Goal: Task Accomplishment & Management: Manage account settings

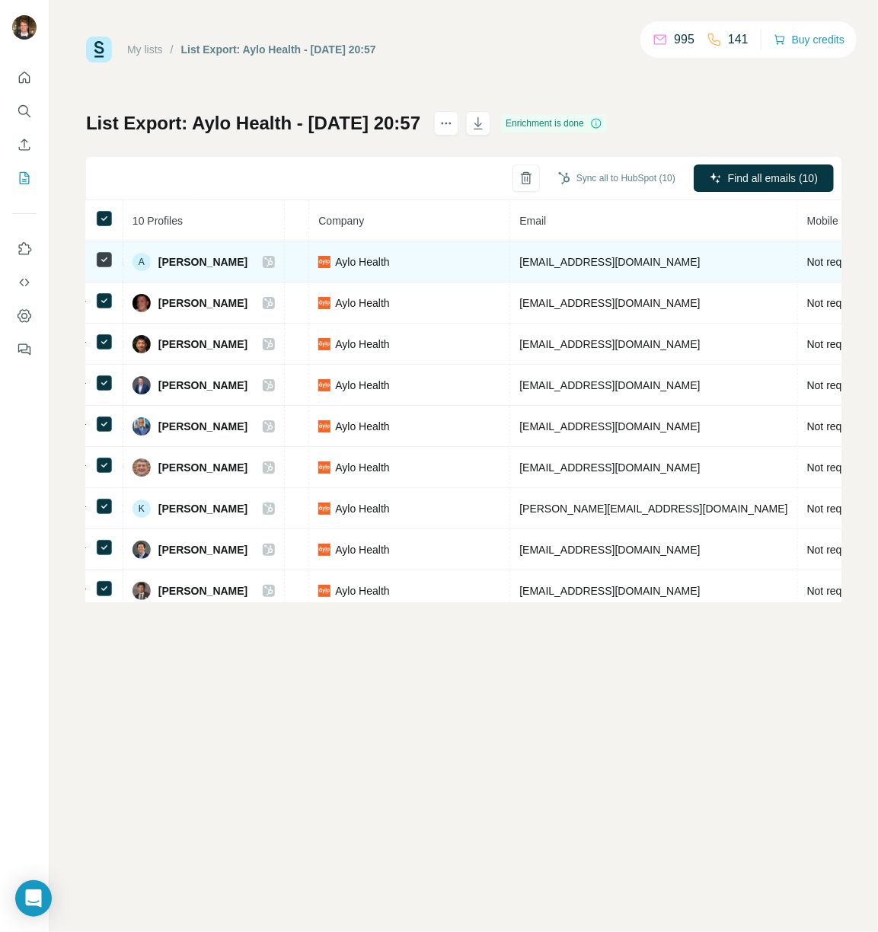
scroll to position [61, 356]
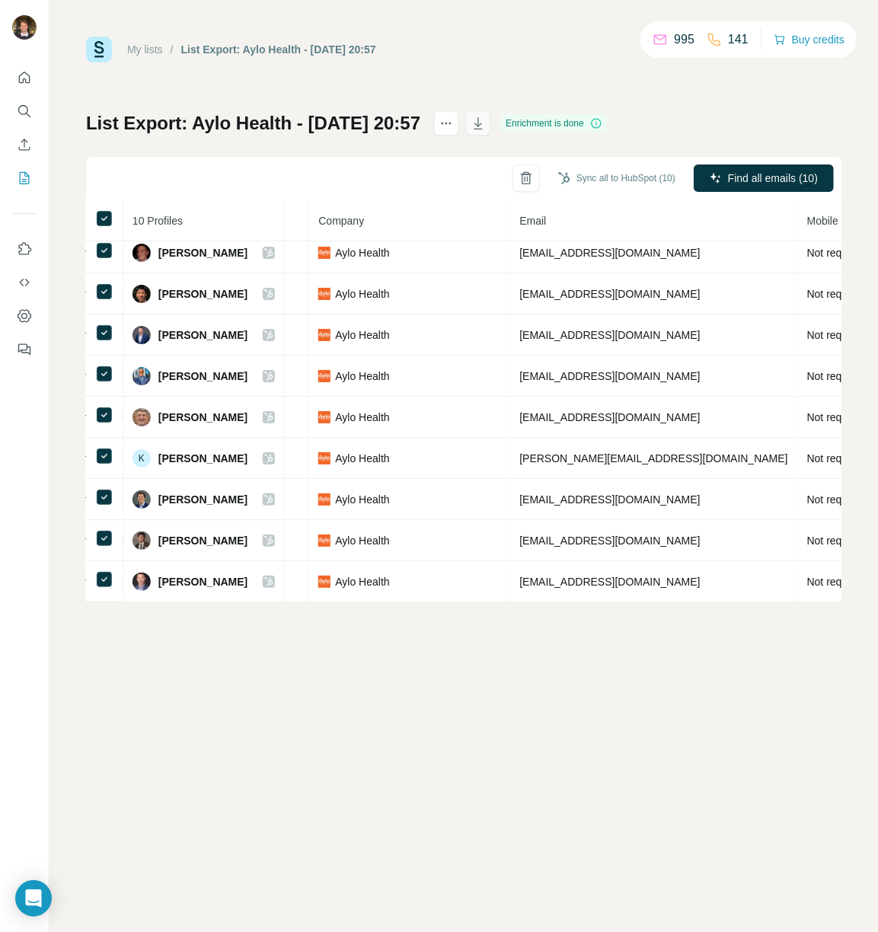
click at [486, 119] on icon "button" at bounding box center [478, 123] width 15 height 15
click at [719, 129] on div "List Export: Aylo Health - 27/09/2025 20:57 Enrichment is done Sync all to HubS…" at bounding box center [463, 356] width 755 height 491
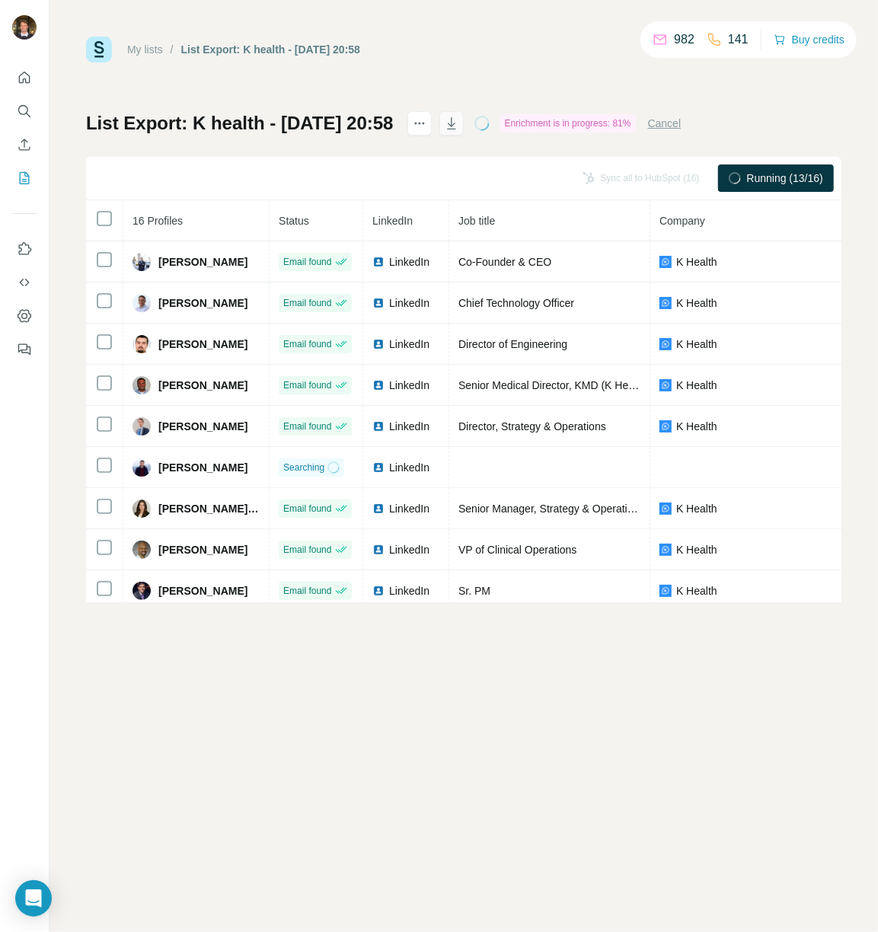
click at [459, 123] on icon "button" at bounding box center [451, 123] width 15 height 15
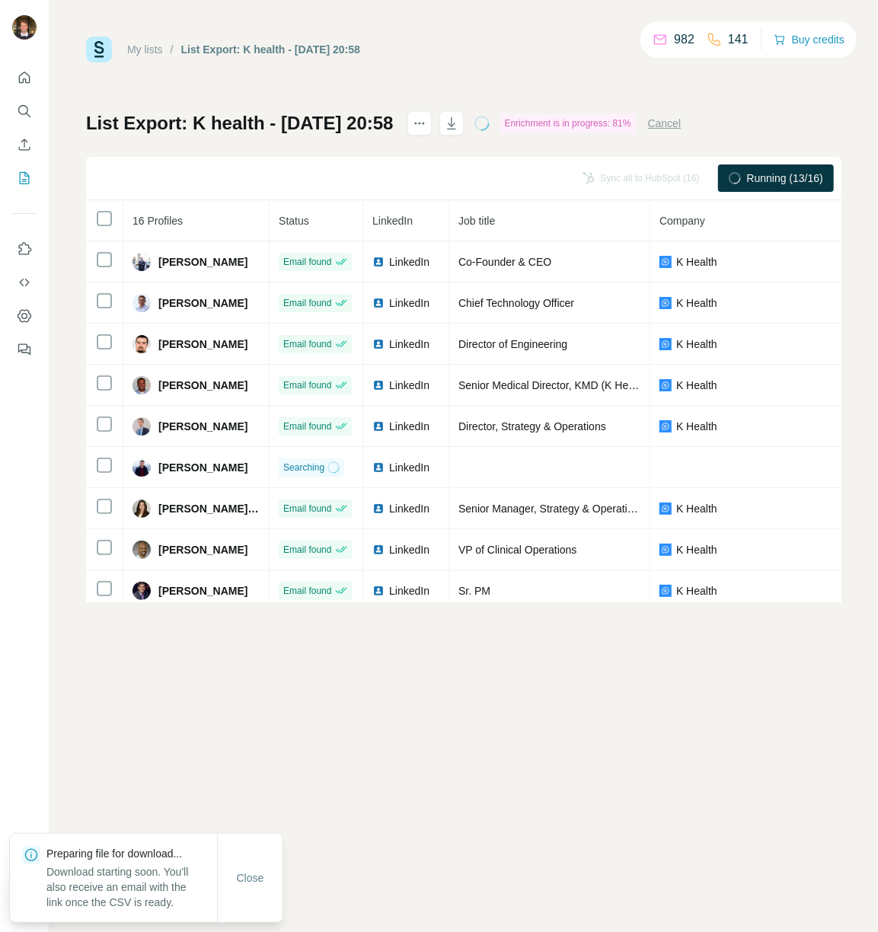
click at [825, 107] on div "My lists / List Export: K health - 27/09/2025 20:58 982 141 Buy credits List Ex…" at bounding box center [463, 320] width 755 height 566
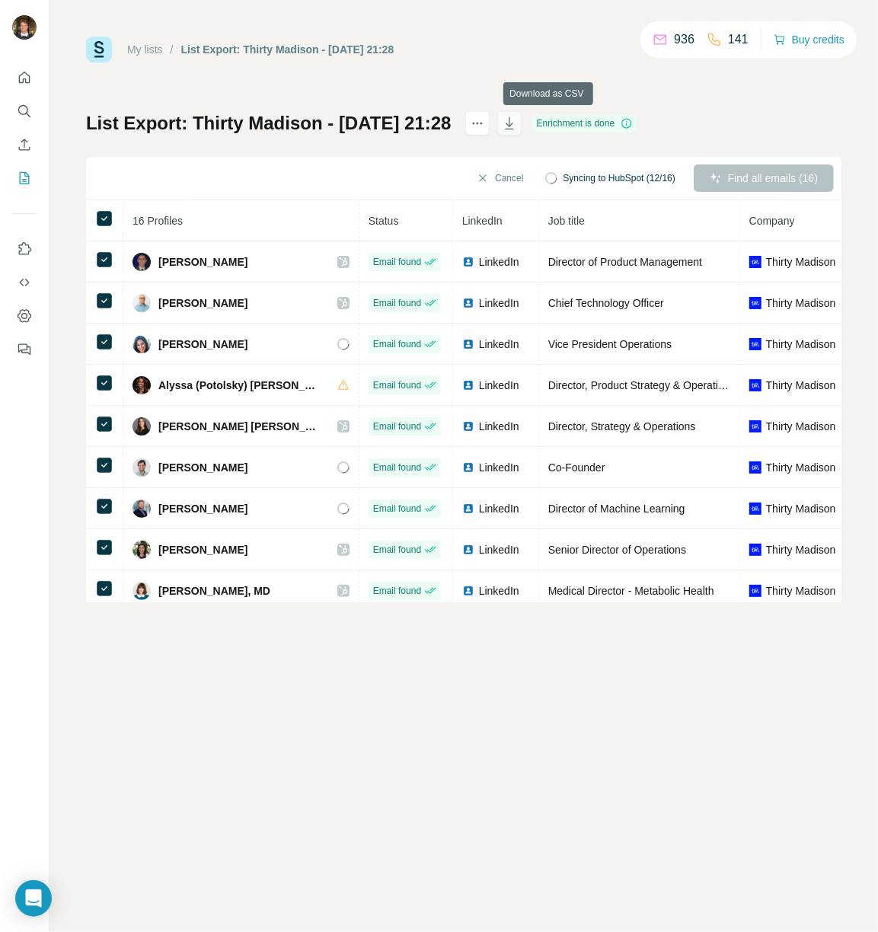
click at [517, 123] on icon "button" at bounding box center [509, 123] width 15 height 15
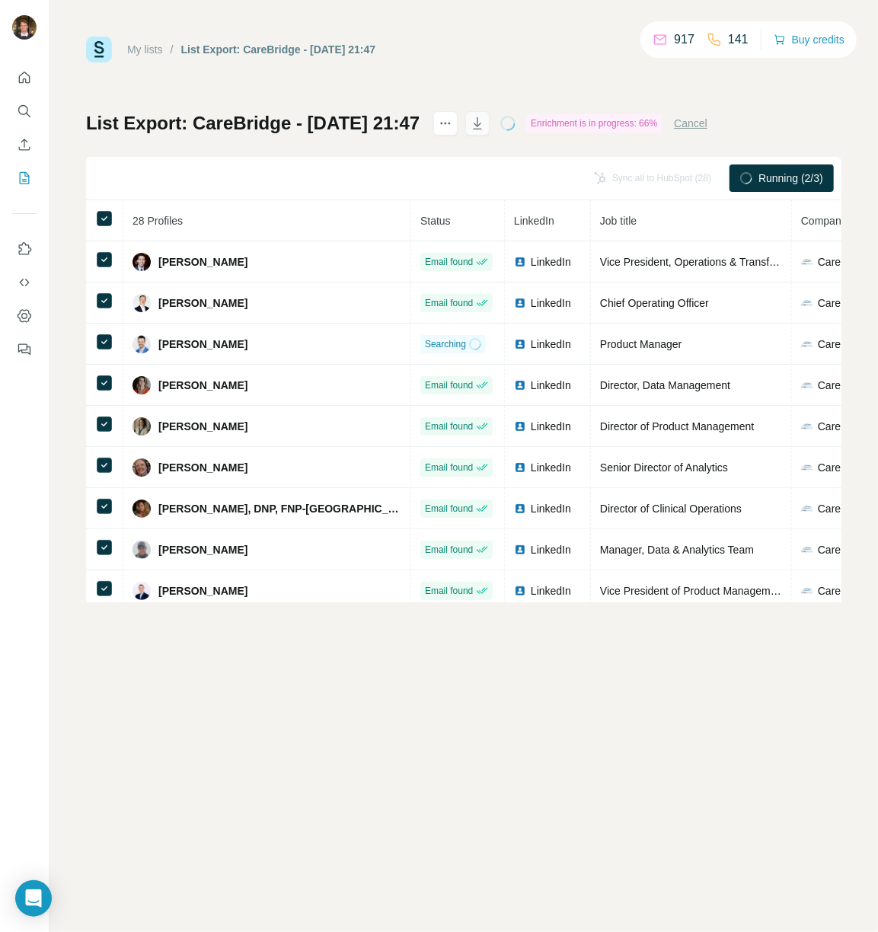
click at [485, 120] on icon "button" at bounding box center [477, 123] width 15 height 15
click at [679, 850] on div "My lists / List Export: CareBridge - 27/09/2025 21:47 917 141 Buy credits List …" at bounding box center [463, 466] width 828 height 932
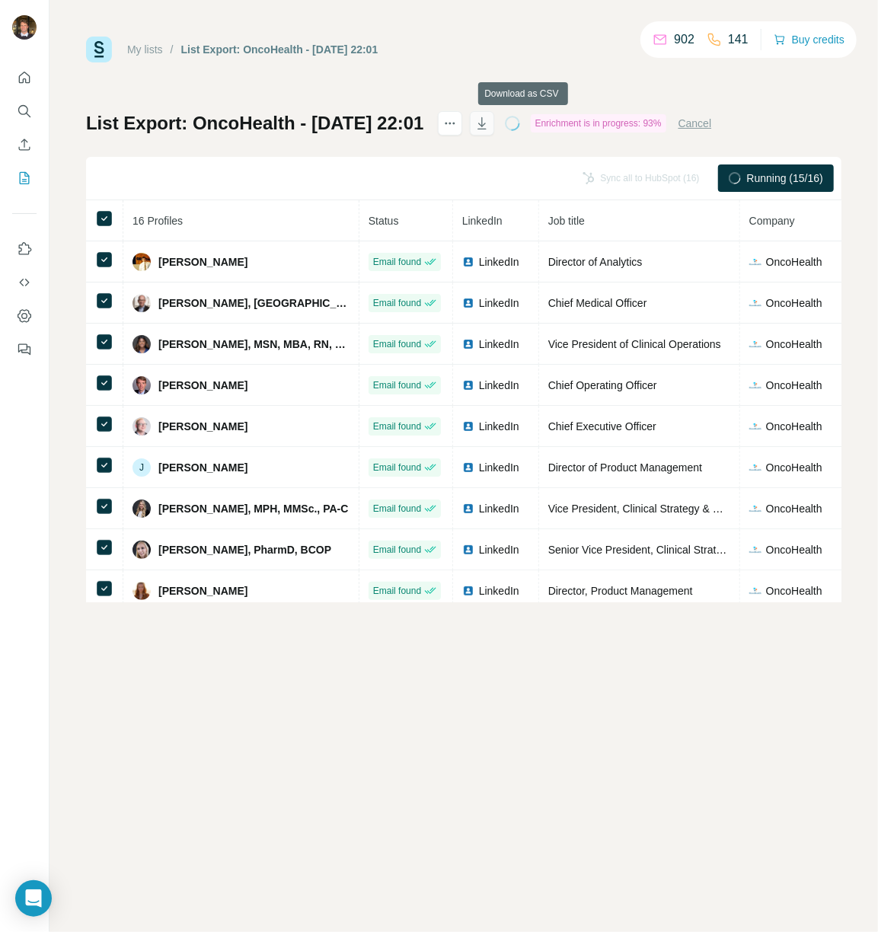
click at [490, 122] on icon "button" at bounding box center [481, 123] width 15 height 15
click at [147, 49] on link "My lists" at bounding box center [145, 49] width 36 height 12
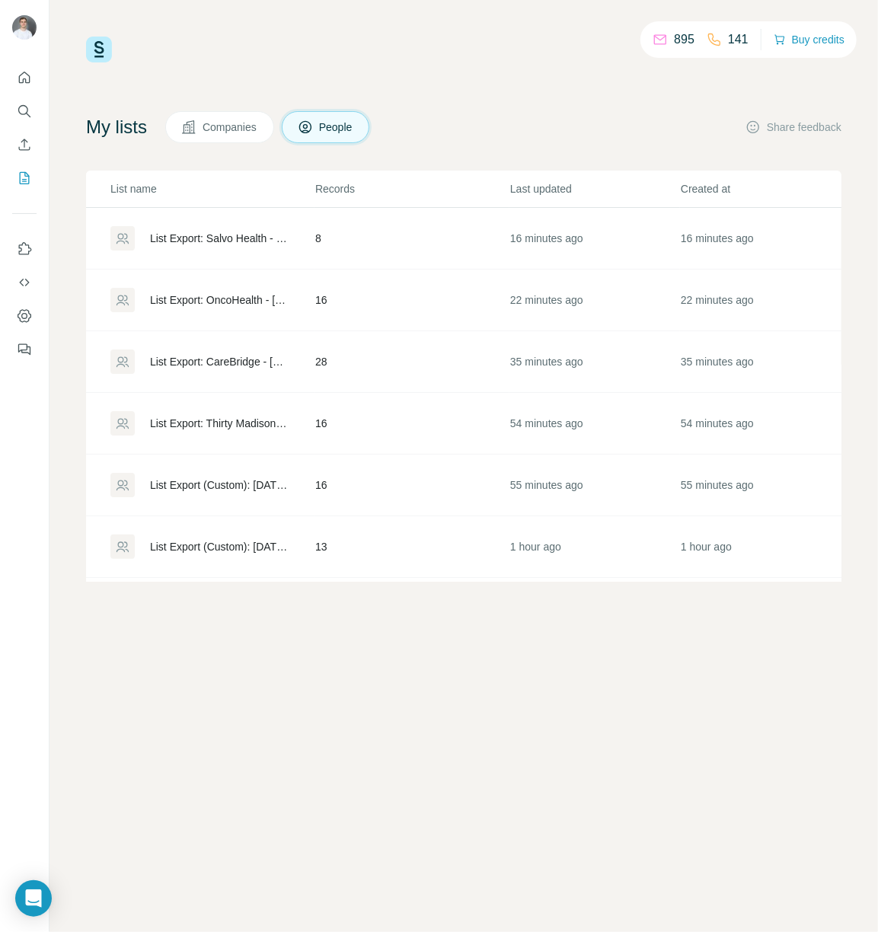
click at [250, 234] on div "List Export: Salvo Health - 27/09/2025 22:06" at bounding box center [219, 238] width 139 height 15
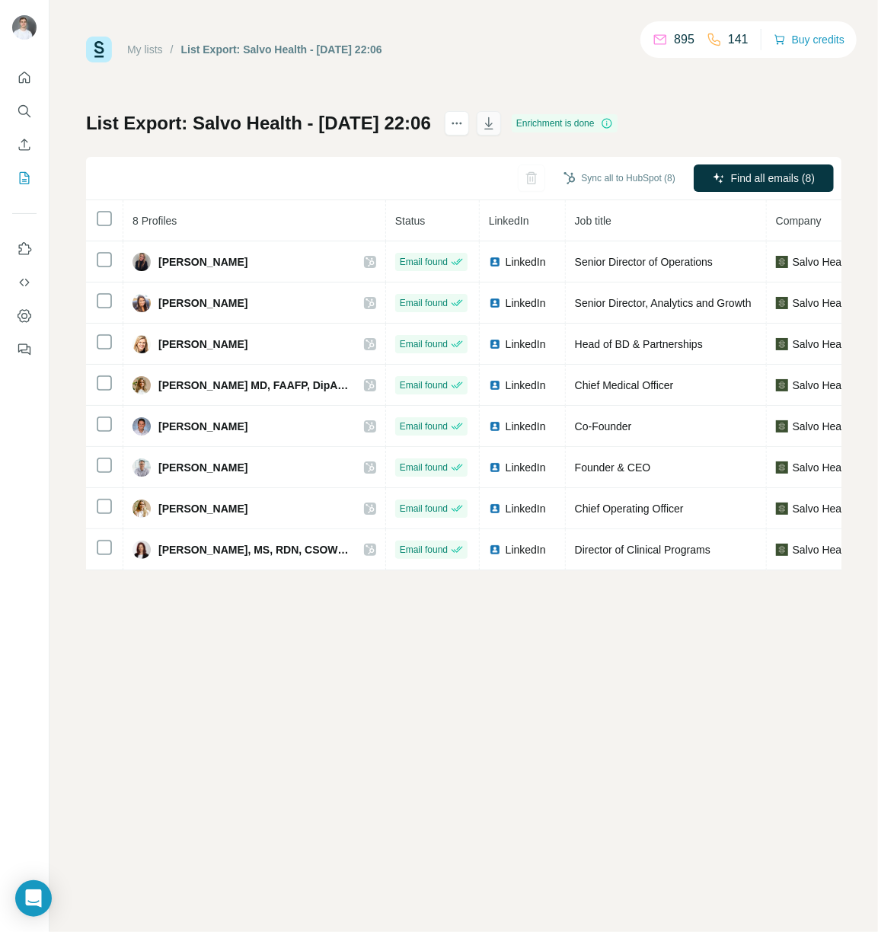
click at [496, 122] on icon "button" at bounding box center [488, 123] width 15 height 15
click at [149, 52] on link "My lists" at bounding box center [145, 49] width 36 height 12
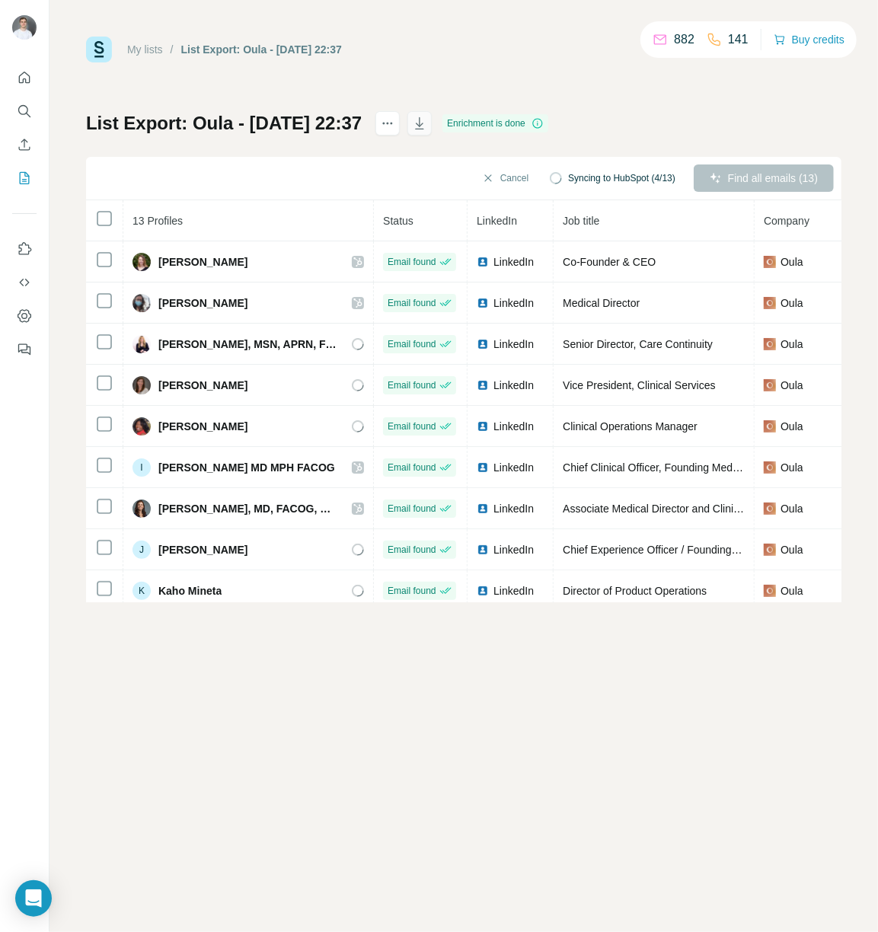
click at [427, 127] on icon "button" at bounding box center [419, 123] width 15 height 15
click at [152, 45] on link "My lists" at bounding box center [145, 49] width 36 height 12
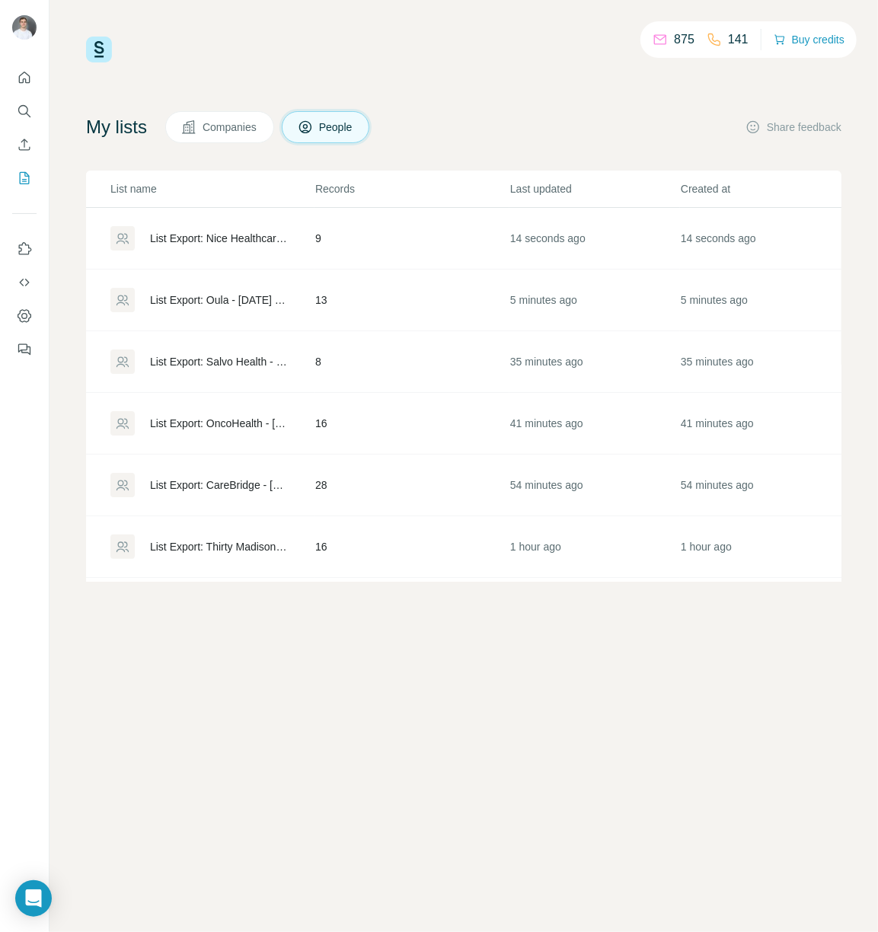
click at [250, 231] on div "List Export: Nice Healthcare - [DATE] 22:41" at bounding box center [219, 238] width 139 height 15
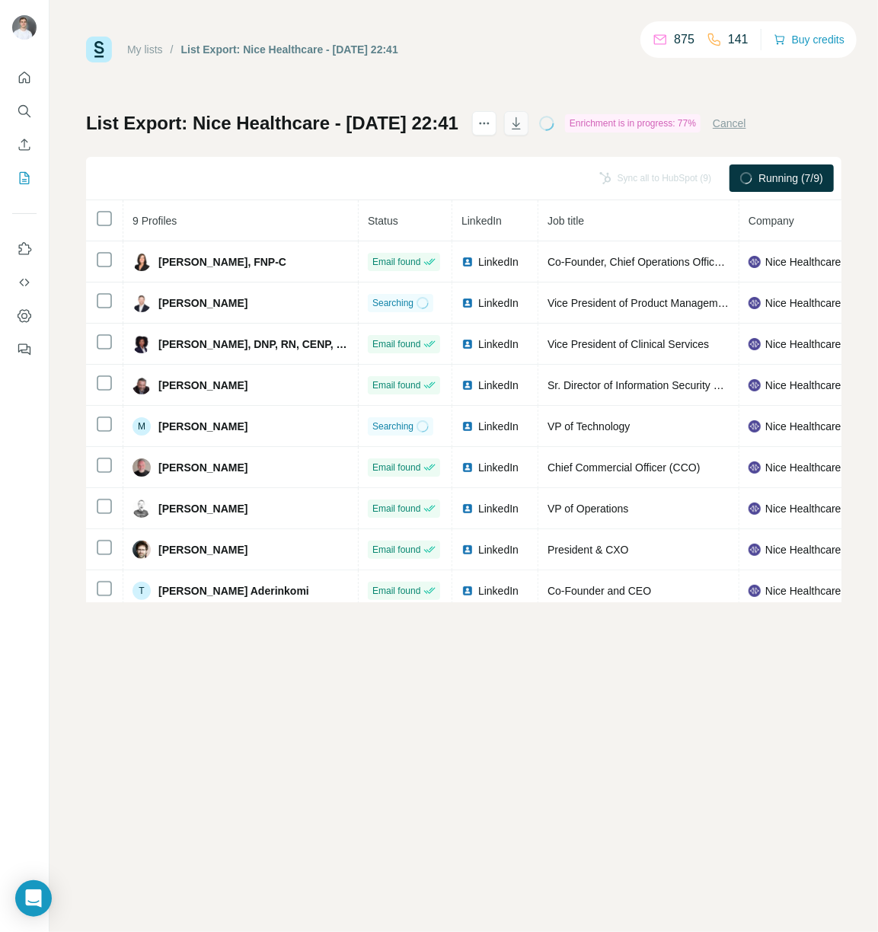
click at [524, 121] on icon "button" at bounding box center [516, 123] width 15 height 15
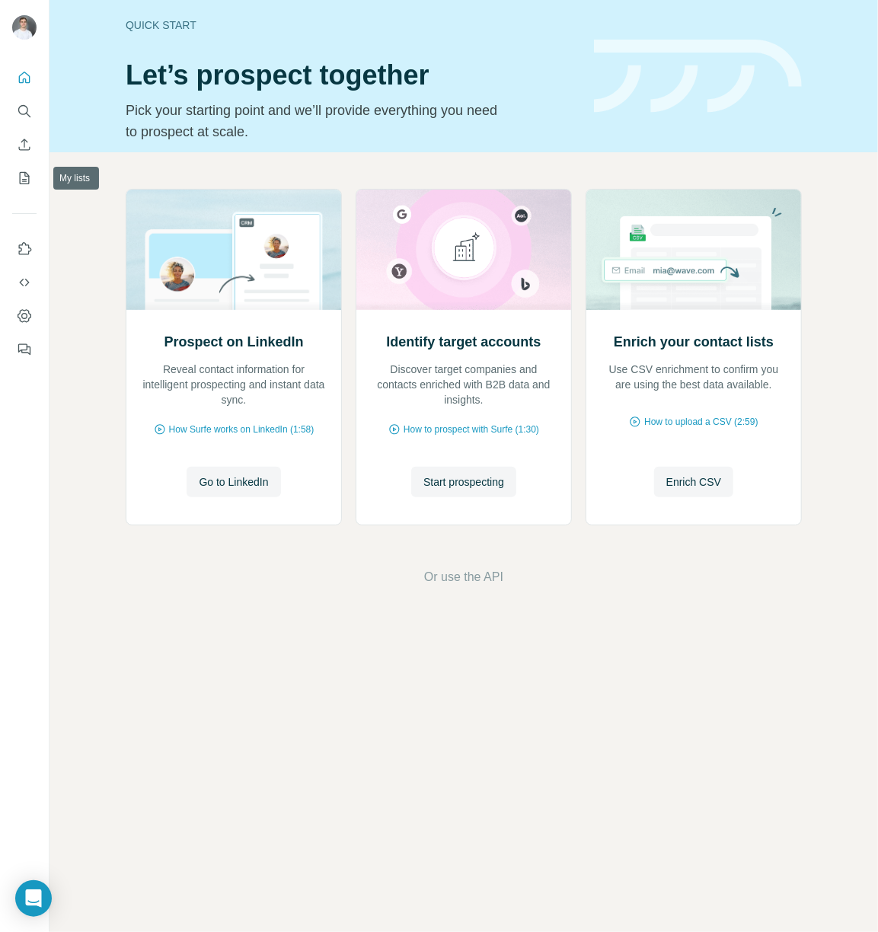
click at [21, 193] on div at bounding box center [24, 209] width 49 height 308
click at [24, 186] on button "My lists" at bounding box center [24, 177] width 24 height 27
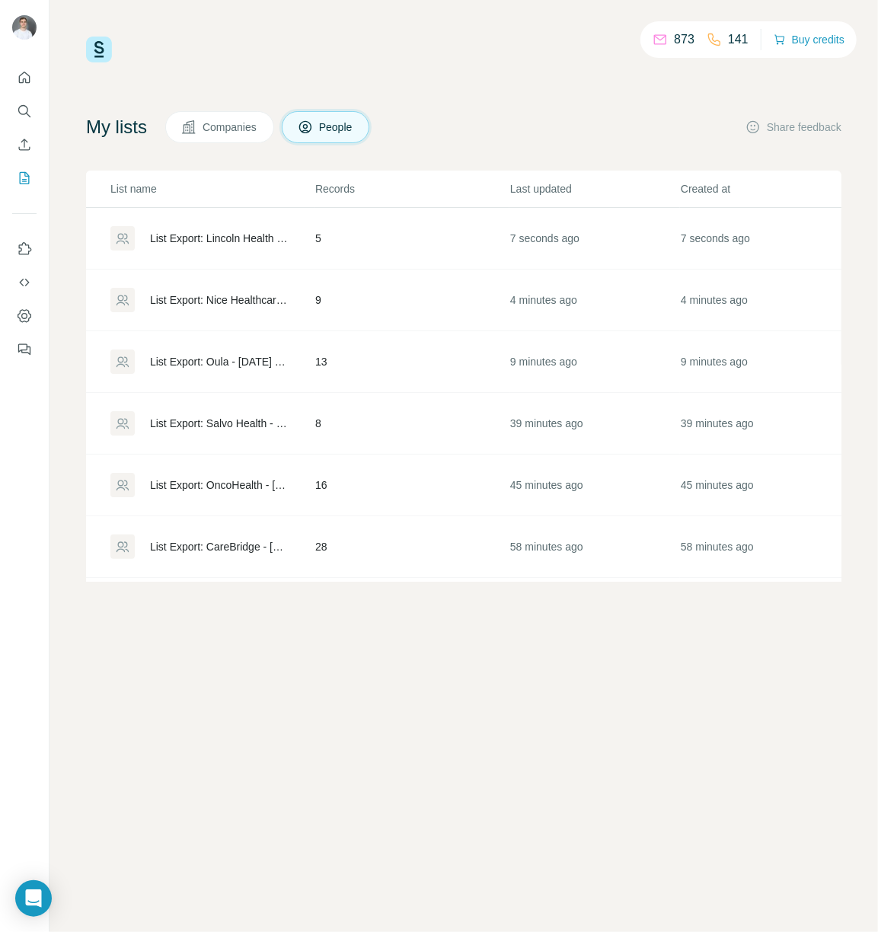
click at [219, 228] on div "List Export: Lincoln Health - [DATE] 22:45" at bounding box center [211, 238] width 203 height 24
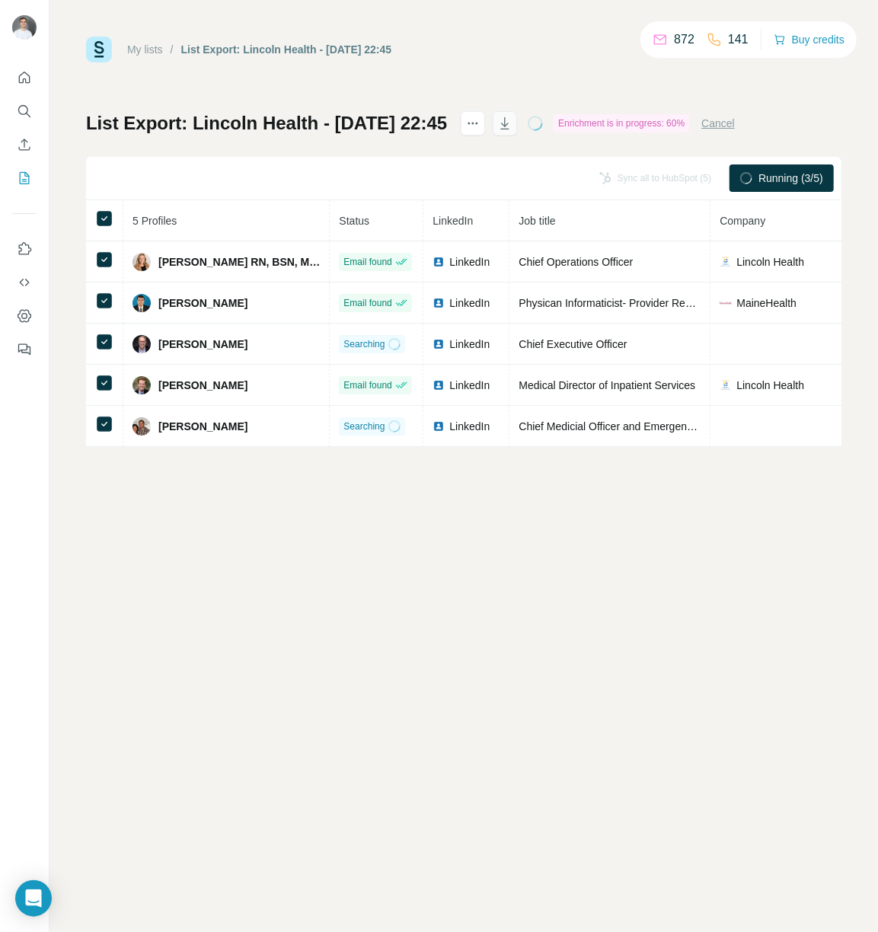
click at [512, 121] on icon "button" at bounding box center [504, 123] width 15 height 15
click at [162, 43] on link "My lists" at bounding box center [145, 49] width 36 height 12
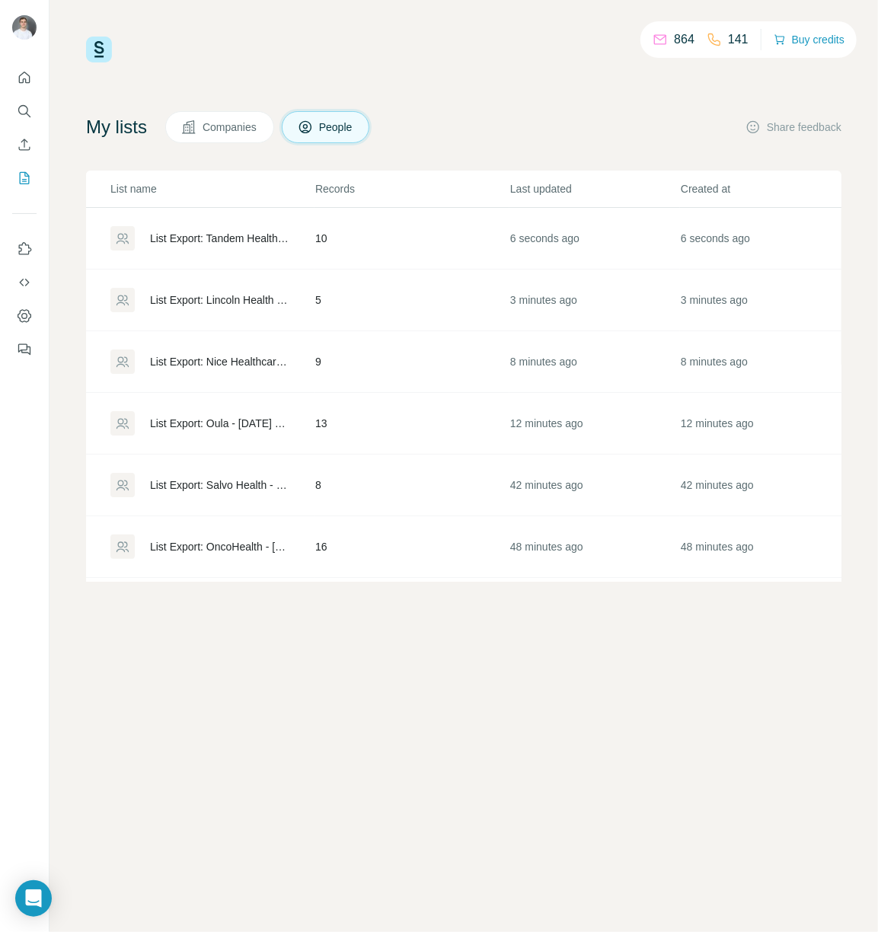
click at [215, 235] on div "List Export: Tandem Health - [DATE] 22:49" at bounding box center [219, 238] width 139 height 15
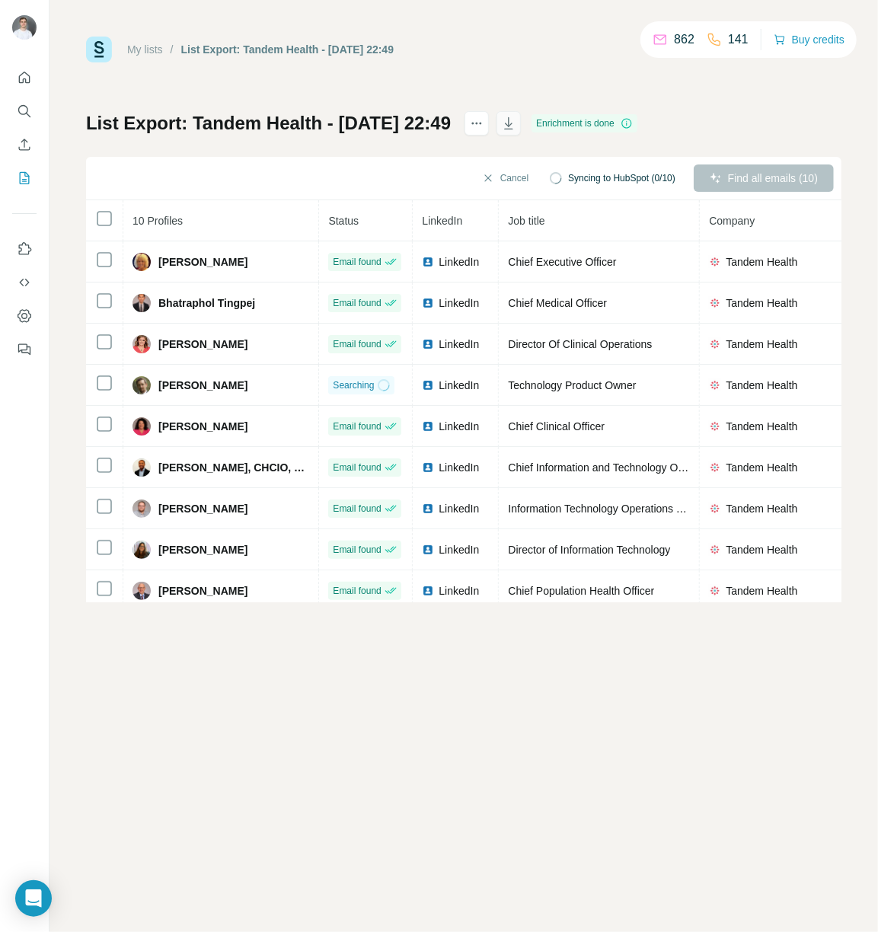
click at [512, 123] on icon "button" at bounding box center [509, 125] width 8 height 5
